Goal: Information Seeking & Learning: Understand process/instructions

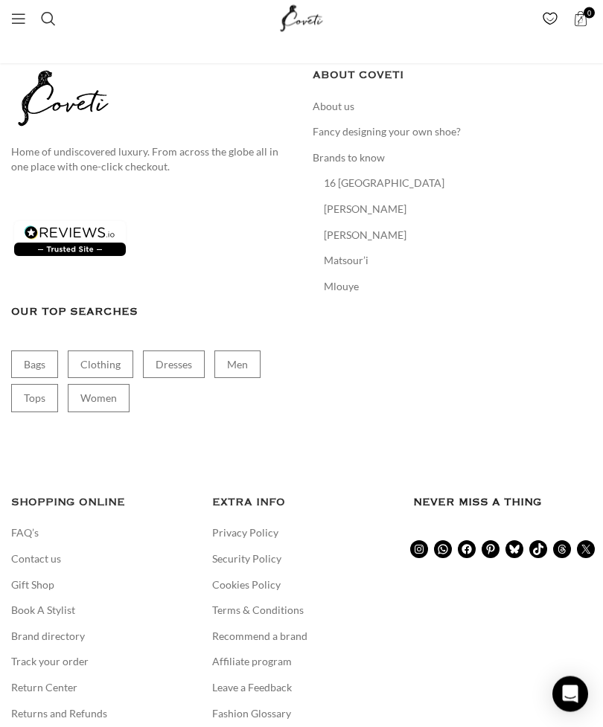
scroll to position [3173, 0]
click at [65, 706] on link "Returns and Refunds" at bounding box center [59, 713] width 97 height 15
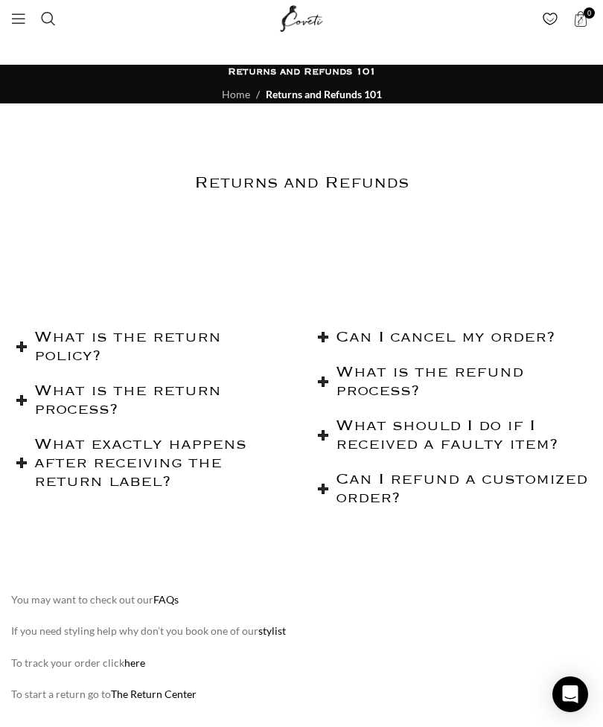
click at [116, 359] on h2 "What is the return policy?" at bounding box center [162, 346] width 256 height 37
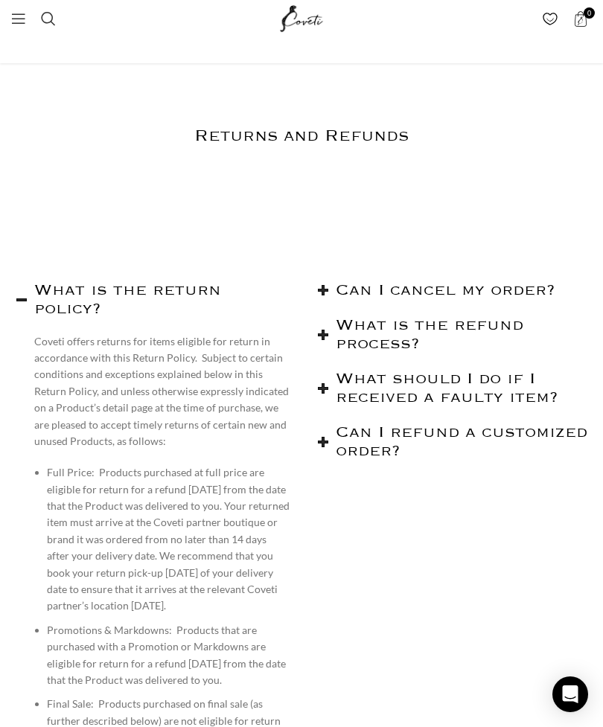
scroll to position [48, 0]
click at [481, 350] on h2 "What is the refund process?" at bounding box center [464, 334] width 256 height 37
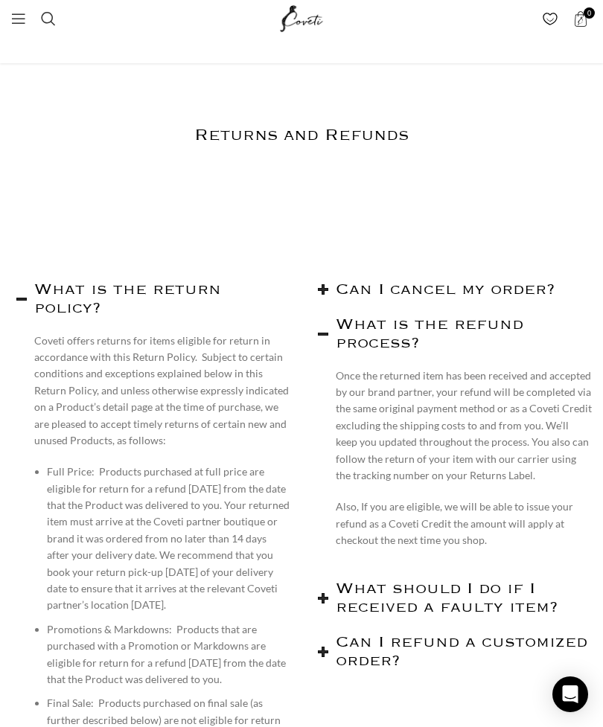
click at [490, 614] on h2 "What should I do if I received a faulty item?" at bounding box center [464, 598] width 256 height 37
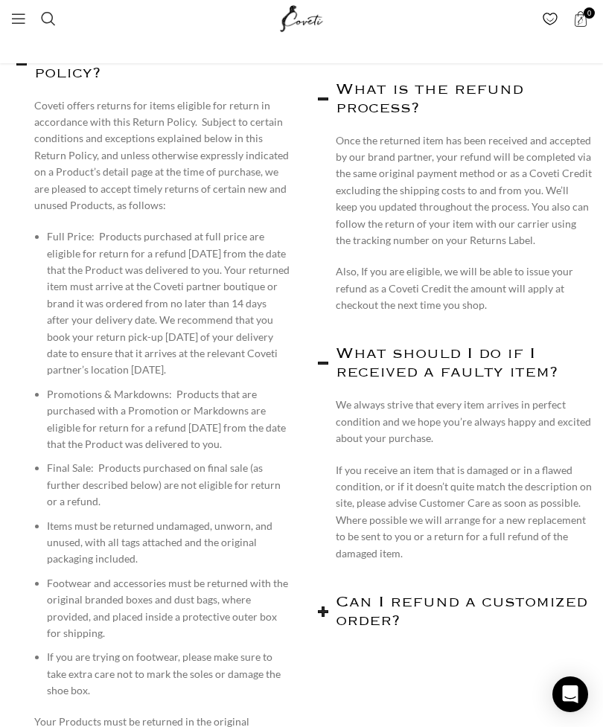
scroll to position [0, 0]
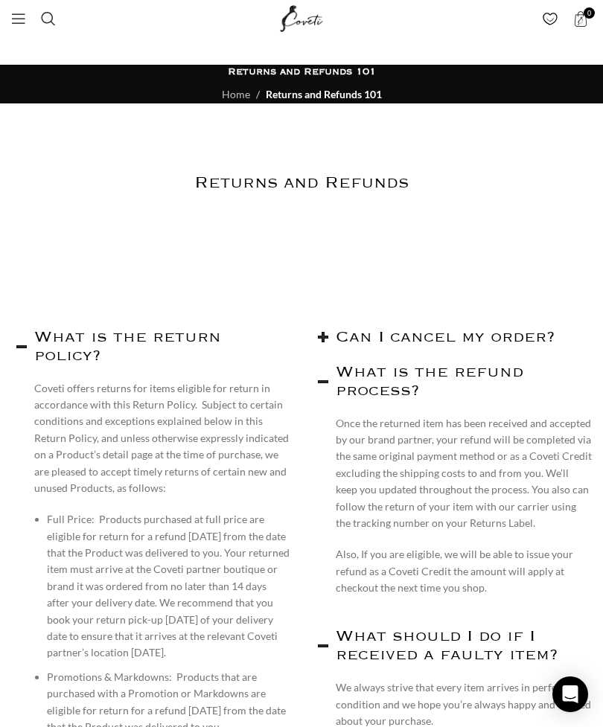
click at [19, 18] on span "Open mobile menu" at bounding box center [18, 18] width 15 height 15
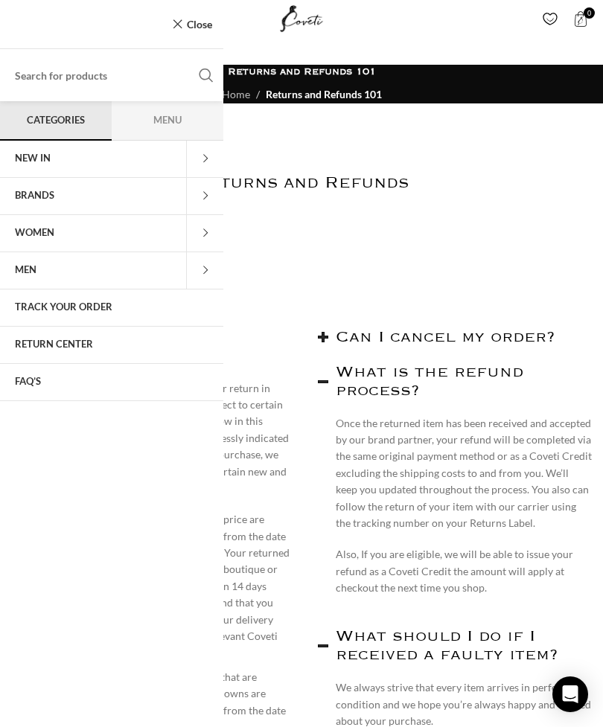
click at [102, 170] on link "NEW IN" at bounding box center [93, 159] width 186 height 37
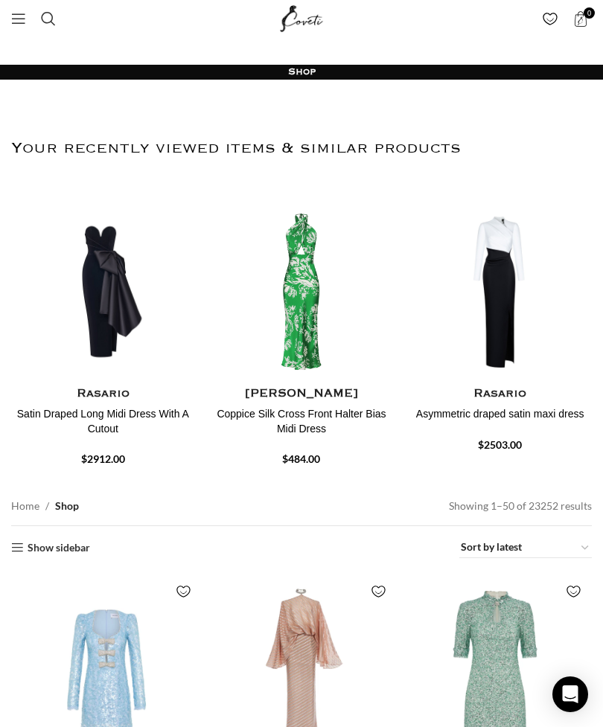
click at [16, 30] on link "Menu" at bounding box center [19, 19] width 30 height 30
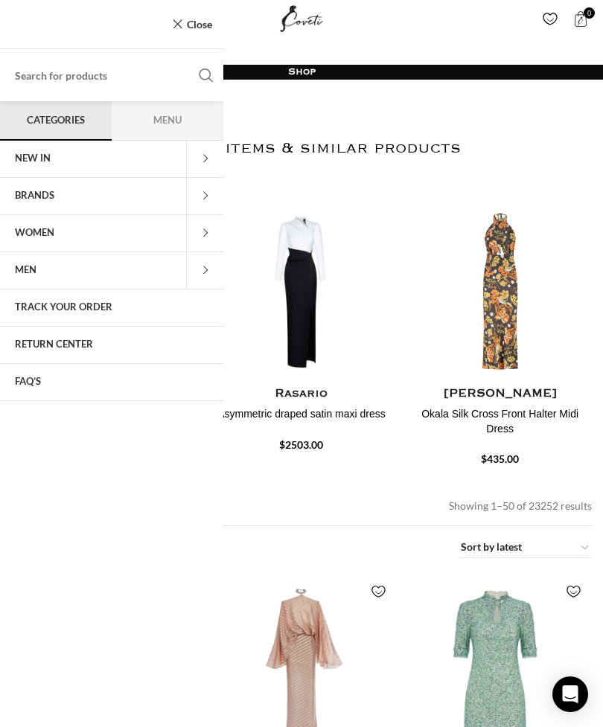
click at [199, 234] on span at bounding box center [204, 233] width 37 height 37
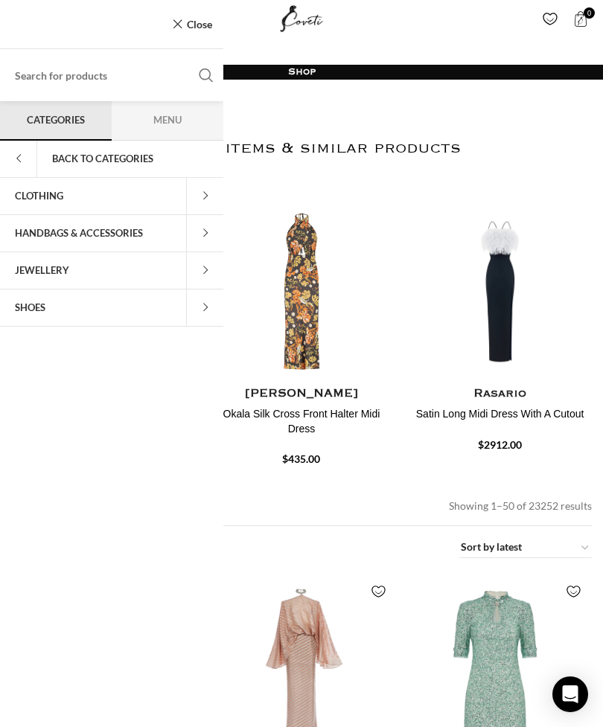
click at [185, 193] on link "CLOTHING" at bounding box center [93, 196] width 186 height 37
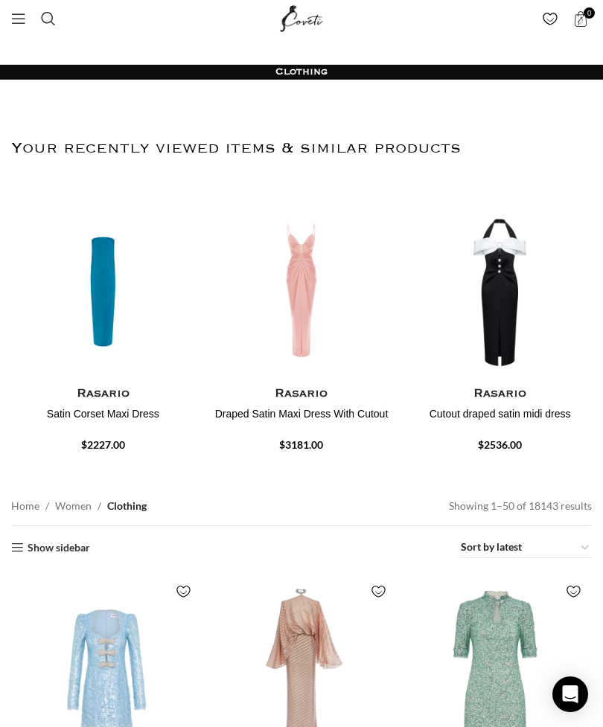
click at [301, 381] on img "3 / 30" at bounding box center [302, 470] width 184 height 179
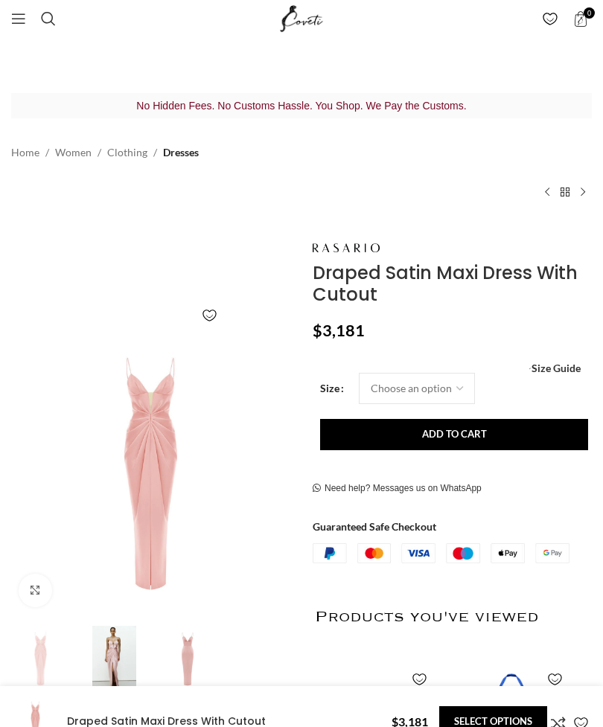
click at [120, 645] on img at bounding box center [114, 659] width 66 height 66
click at [123, 660] on img at bounding box center [114, 659] width 66 height 66
click at [120, 659] on img at bounding box center [114, 659] width 66 height 66
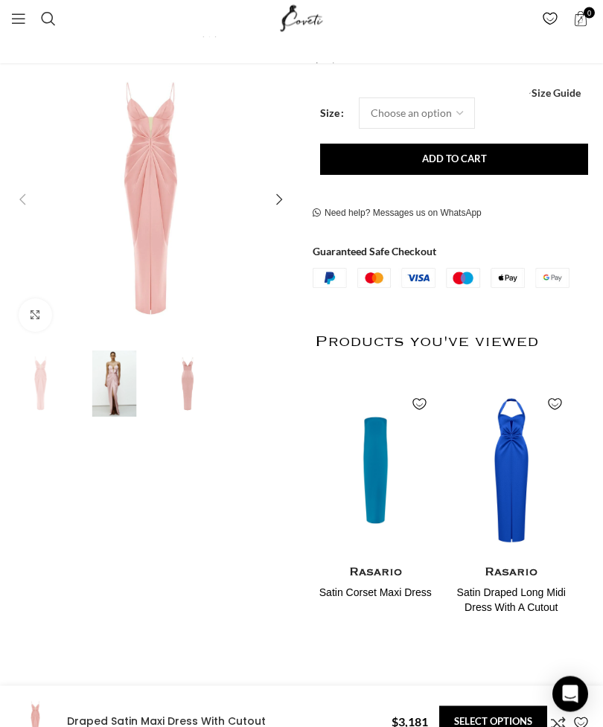
click at [112, 400] on img "2 / 3" at bounding box center [114, 384] width 66 height 66
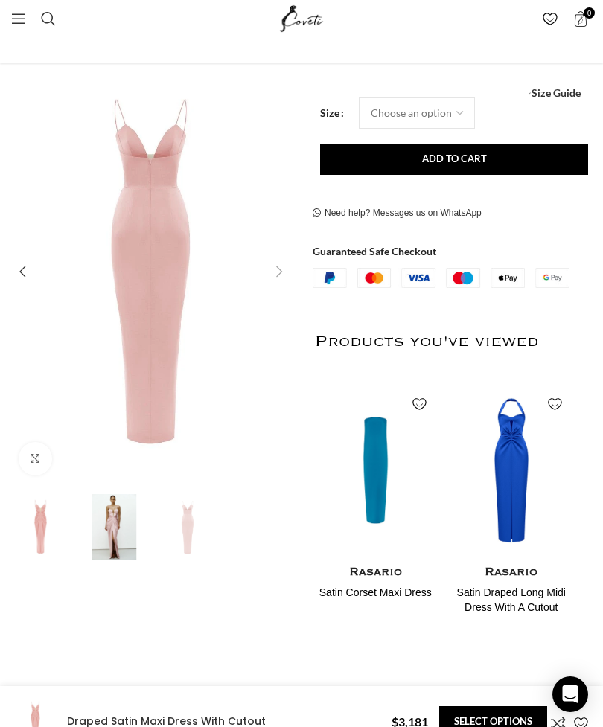
click at [191, 524] on img "3 / 3" at bounding box center [188, 527] width 66 height 66
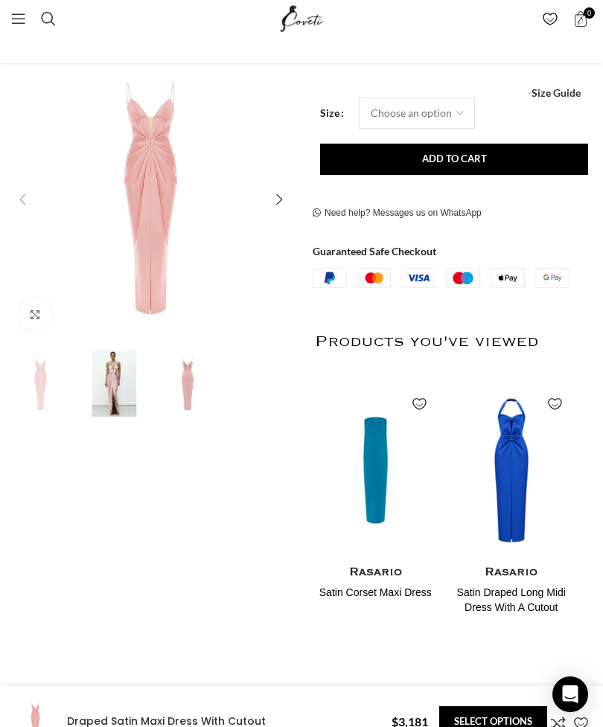
click at [43, 417] on img "1 / 3" at bounding box center [40, 383] width 66 height 66
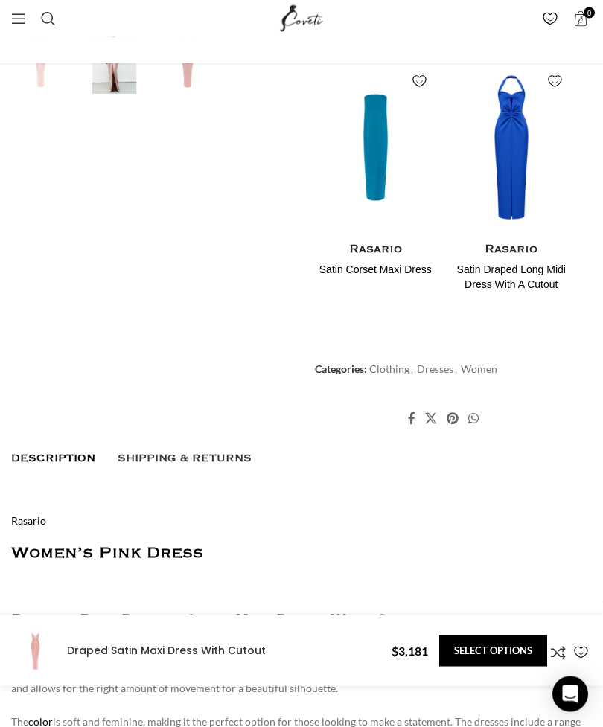
scroll to position [600, 0]
click at [507, 237] on img "2 / 2" at bounding box center [511, 326] width 121 height 179
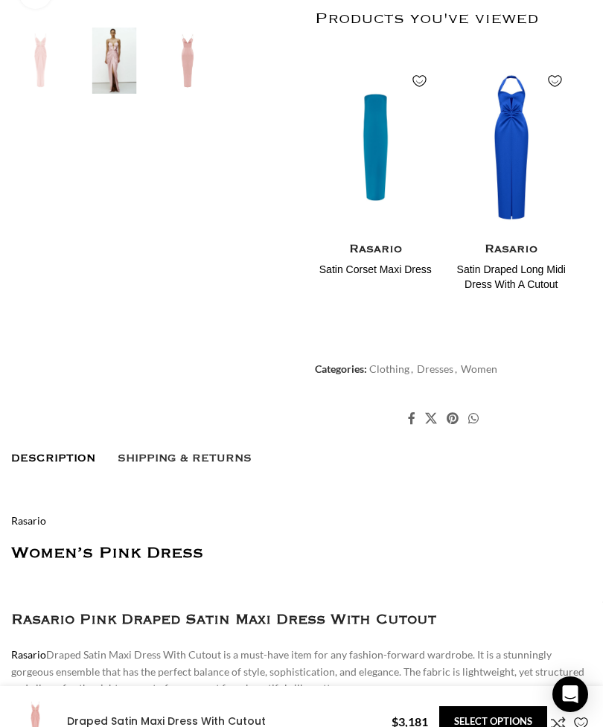
scroll to position [647, 0]
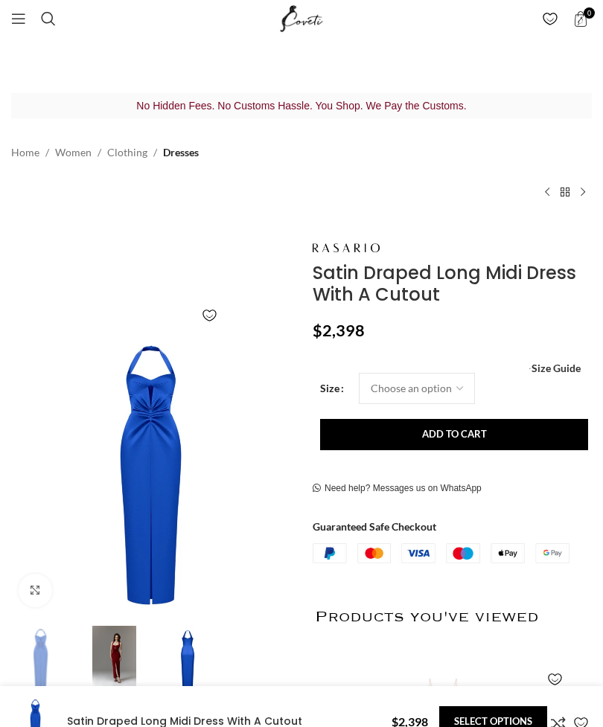
click at [124, 641] on img at bounding box center [114, 659] width 66 height 66
click at [119, 651] on img at bounding box center [114, 659] width 66 height 66
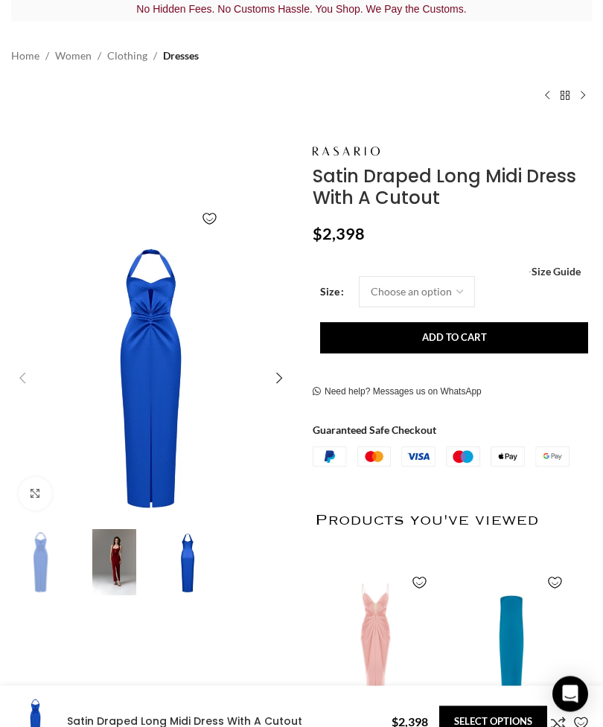
scroll to position [98, 0]
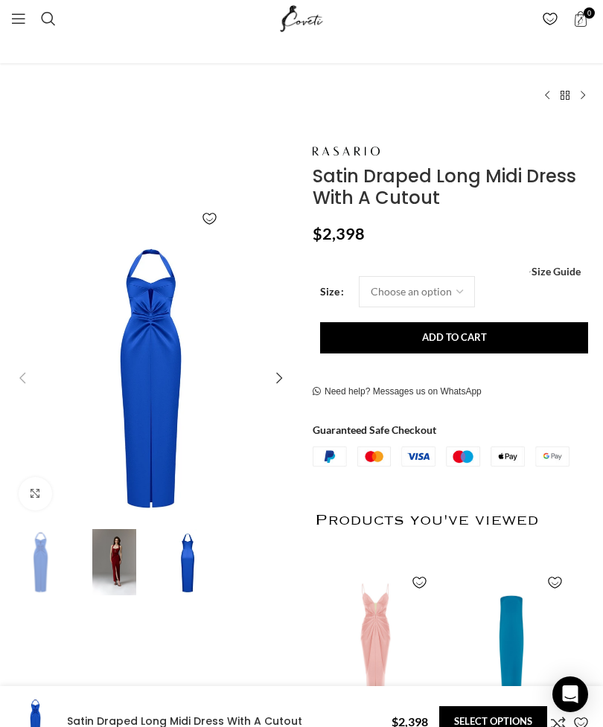
click at [114, 574] on img "2 / 3" at bounding box center [114, 562] width 66 height 66
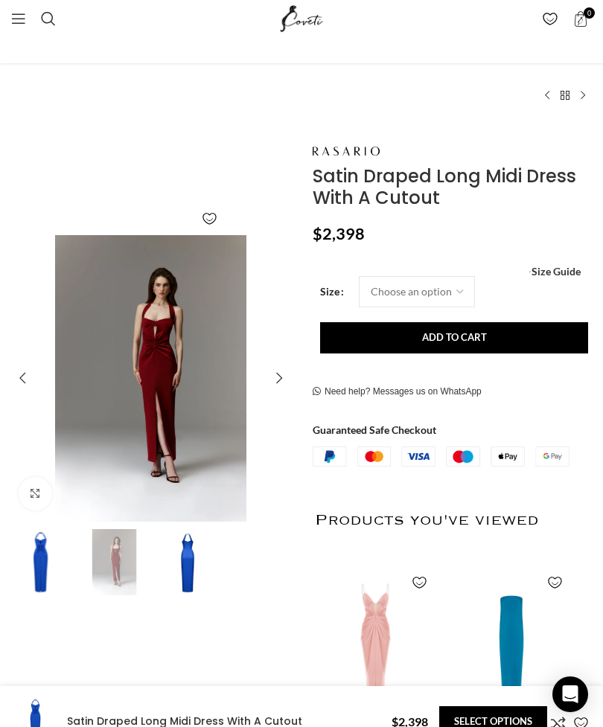
click at [171, 409] on img "2 / 3" at bounding box center [150, 378] width 286 height 286
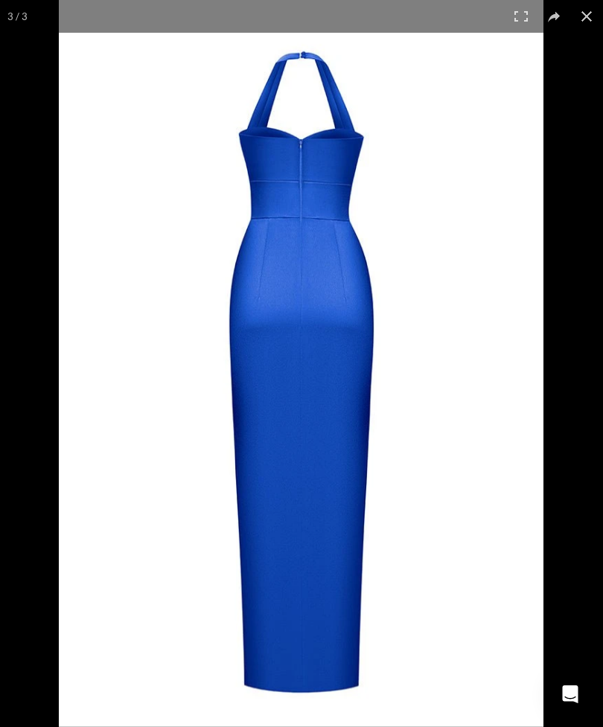
scroll to position [0, 480]
